Goal: Feedback & Contribution: Submit feedback/report problem

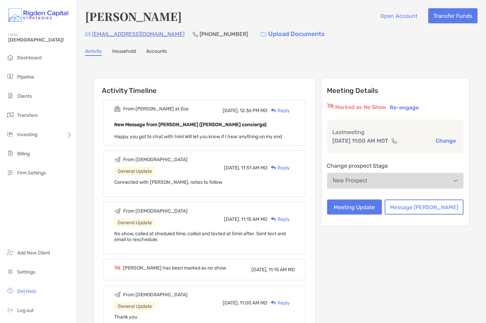
scroll to position [70, 0]
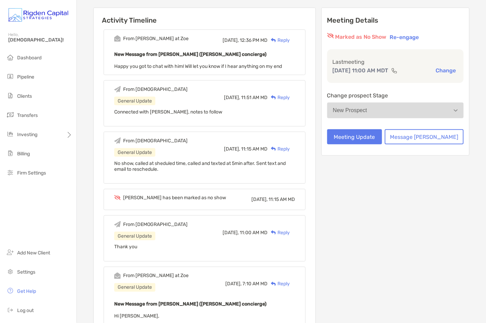
click at [290, 38] on div "Reply" at bounding box center [279, 40] width 22 height 7
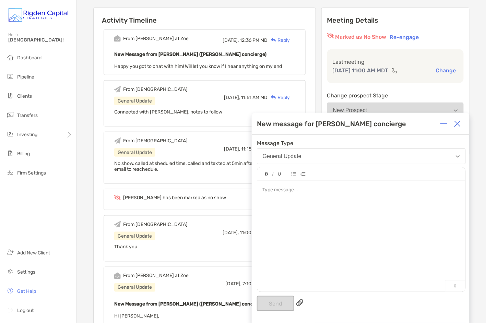
click at [461, 125] on img at bounding box center [458, 123] width 7 height 7
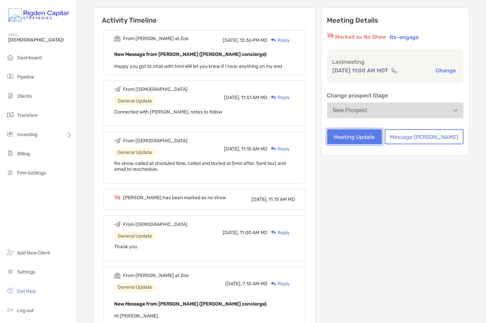
click at [382, 137] on button "Meeting Update" at bounding box center [354, 136] width 55 height 15
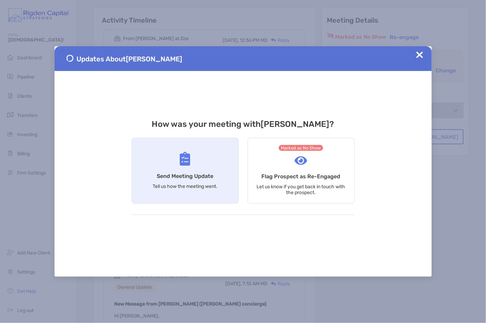
click at [194, 180] on div "Send Meeting Update Tell us how the meeting went." at bounding box center [185, 171] width 107 height 66
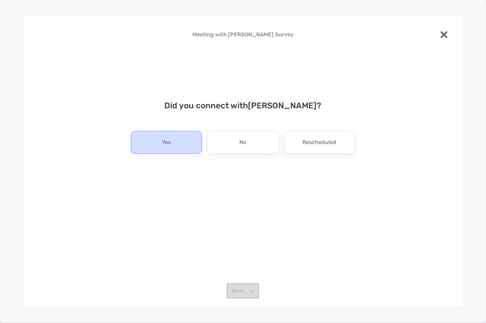
click at [182, 143] on div "Yes" at bounding box center [166, 142] width 71 height 23
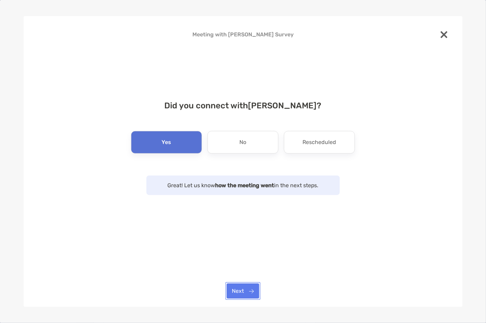
click at [249, 290] on button "Next" at bounding box center [243, 291] width 33 height 15
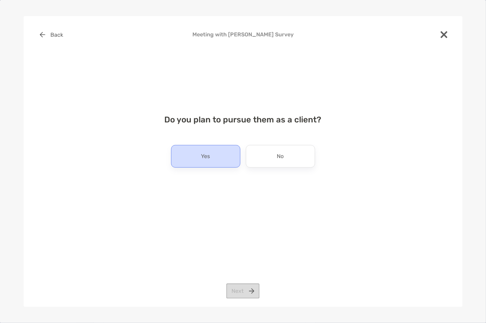
click at [226, 158] on div "Yes" at bounding box center [205, 156] width 69 height 23
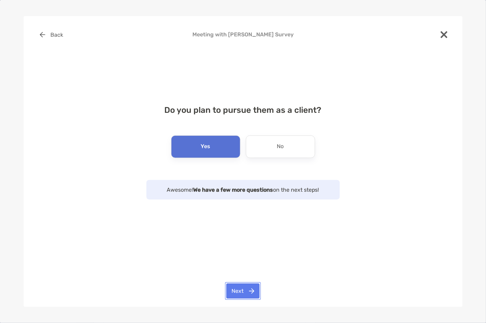
click at [254, 290] on button "Next" at bounding box center [243, 291] width 33 height 15
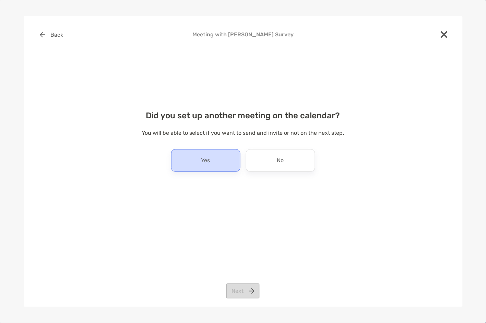
click at [220, 160] on div "Yes" at bounding box center [205, 160] width 69 height 23
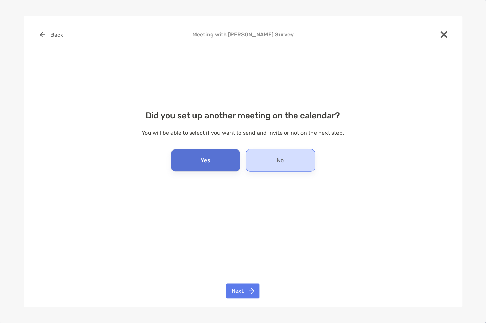
click at [270, 165] on div "No" at bounding box center [280, 160] width 69 height 23
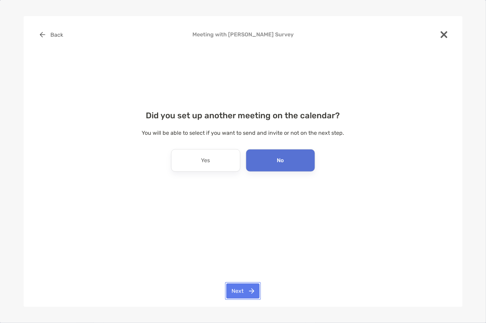
click at [244, 291] on button "Next" at bounding box center [243, 291] width 33 height 15
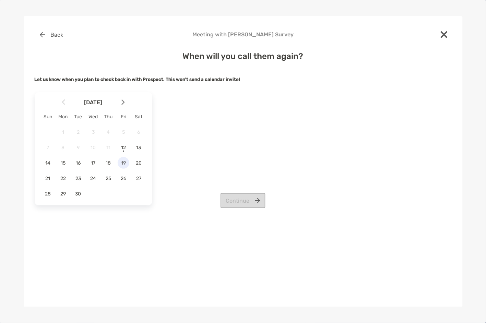
click at [124, 164] on span "19" at bounding box center [124, 163] width 12 height 6
click at [254, 201] on button "Continue" at bounding box center [243, 200] width 45 height 15
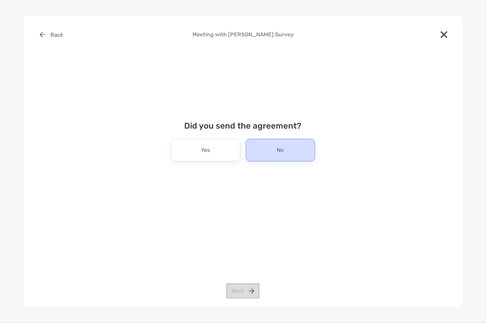
click at [275, 151] on div "No" at bounding box center [280, 150] width 69 height 23
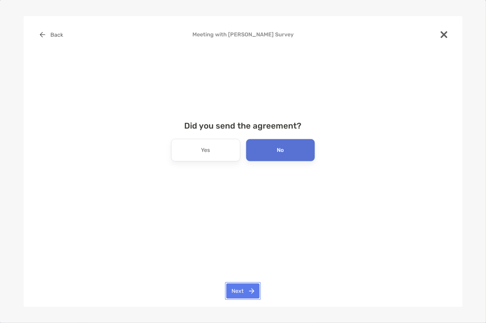
click at [254, 292] on button "Next" at bounding box center [243, 291] width 33 height 15
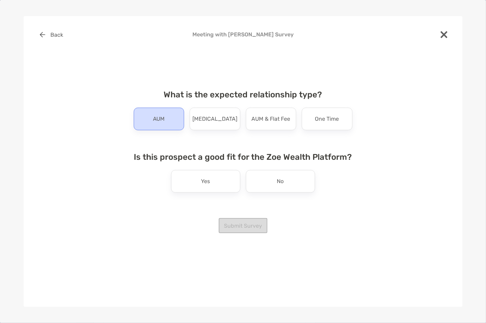
click at [160, 118] on p "AUM" at bounding box center [159, 119] width 12 height 11
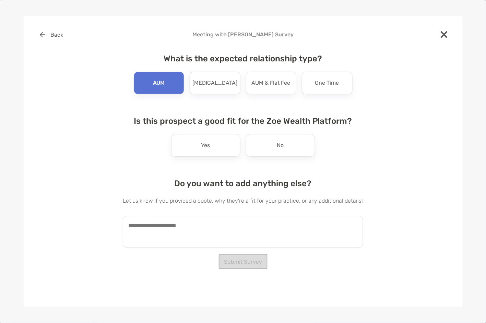
click at [187, 228] on textarea at bounding box center [243, 232] width 241 height 32
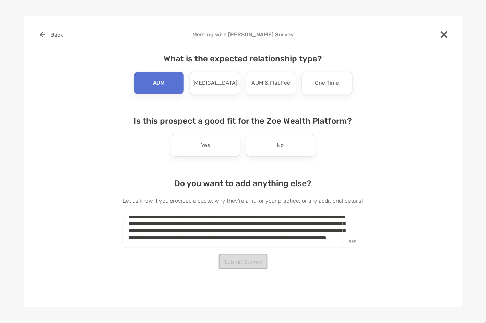
scroll to position [19, 0]
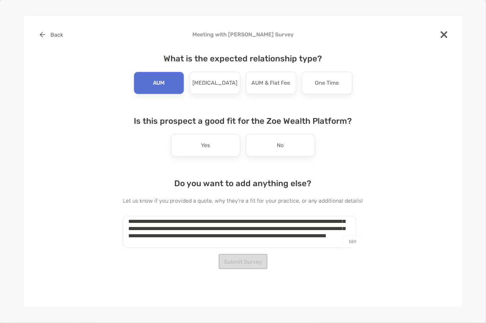
drag, startPoint x: 328, startPoint y: 246, endPoint x: 154, endPoint y: 233, distance: 173.8
click at [154, 233] on textarea "**********" at bounding box center [240, 232] width 234 height 32
drag, startPoint x: 327, startPoint y: 247, endPoint x: 334, endPoint y: 241, distance: 8.8
click at [327, 247] on textarea "**********" at bounding box center [240, 232] width 234 height 32
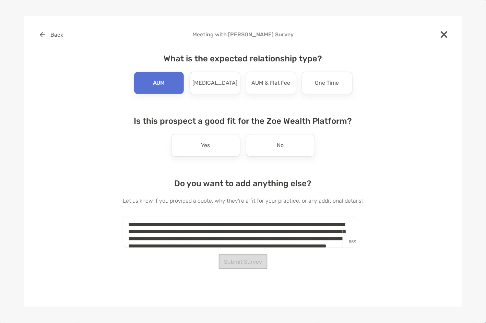
scroll to position [0, 0]
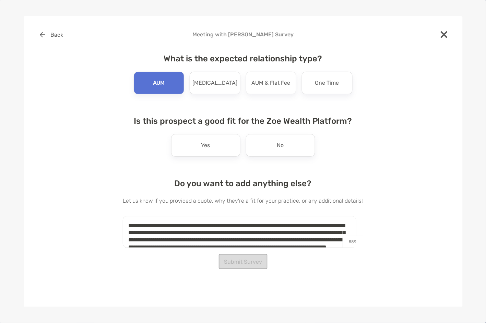
drag, startPoint x: 291, startPoint y: 237, endPoint x: 122, endPoint y: 214, distance: 170.4
click at [122, 214] on div "**********" at bounding box center [243, 140] width 417 height 226
type textarea "**********"
click at [210, 149] on div "Yes" at bounding box center [205, 145] width 69 height 23
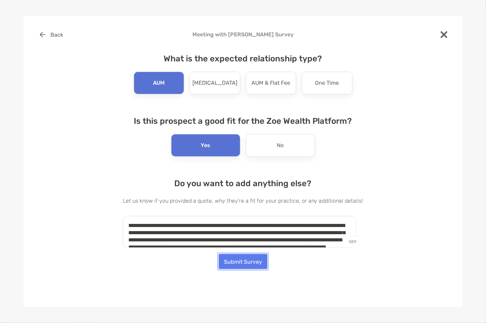
click at [253, 265] on button "Submit Survey" at bounding box center [243, 261] width 49 height 15
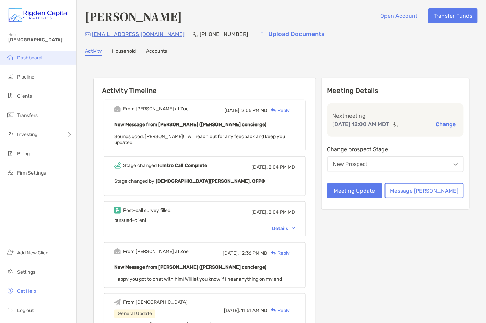
click at [30, 57] on span "Dashboard" at bounding box center [29, 58] width 24 height 6
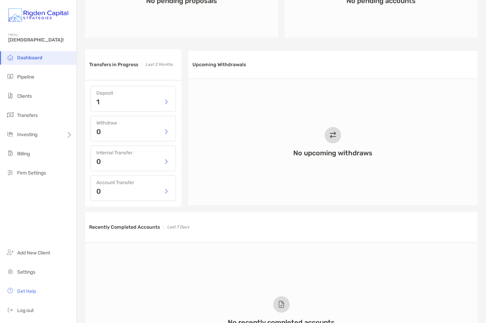
scroll to position [272, 0]
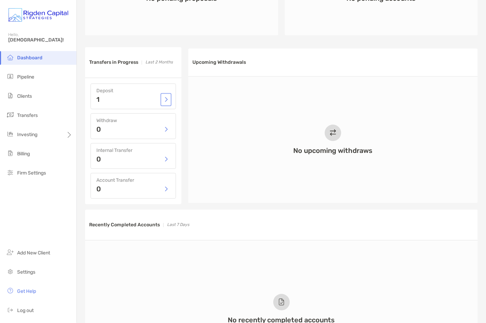
click at [165, 100] on button "button" at bounding box center [166, 100] width 8 height 10
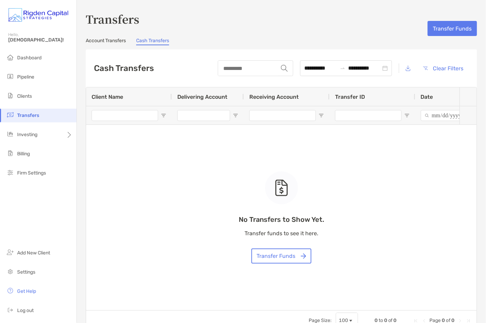
type input "**********"
